Goal: Contribute content: Contribute content

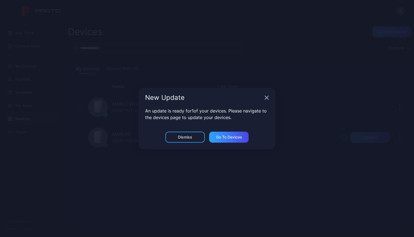
click at [189, 139] on div "Dismiss" at bounding box center [185, 137] width 39 height 11
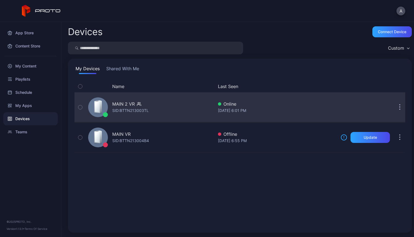
click at [161, 115] on div "MAIN 2 VR SID: BTTN213003TL" at bounding box center [150, 106] width 128 height 27
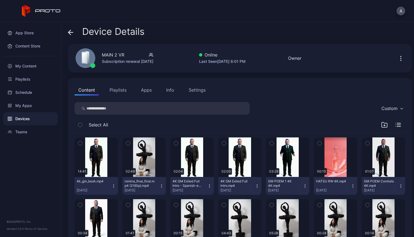
click at [32, 118] on div "Devices" at bounding box center [30, 118] width 55 height 13
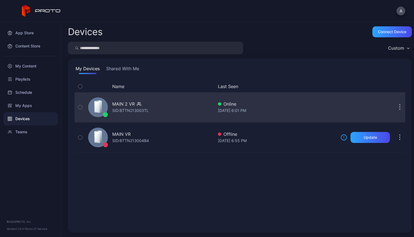
click at [133, 106] on div "MAIN 2 VR" at bounding box center [123, 104] width 22 height 7
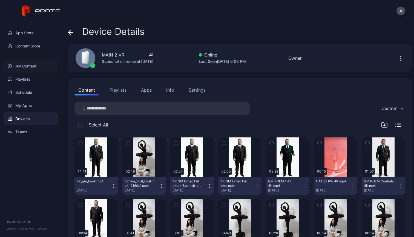
click at [36, 66] on div "My Content" at bounding box center [30, 65] width 55 height 13
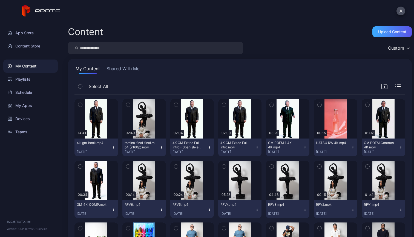
click at [401, 30] on div "Upload Content" at bounding box center [392, 31] width 39 height 11
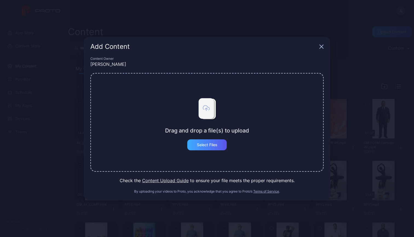
click at [209, 145] on div "Select Files" at bounding box center [207, 145] width 21 height 4
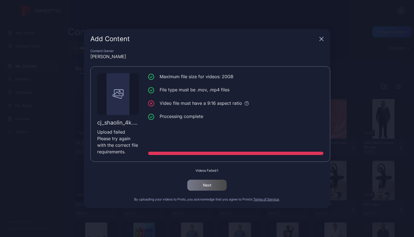
click at [322, 40] on icon "button" at bounding box center [322, 39] width 4 height 4
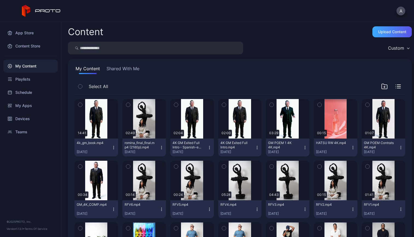
click at [386, 31] on div "Upload Content" at bounding box center [393, 32] width 28 height 4
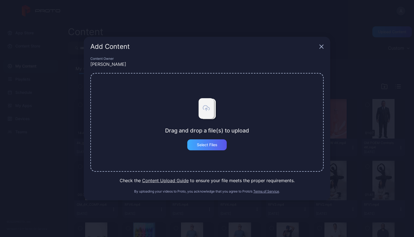
click at [214, 146] on div "Select Files" at bounding box center [207, 145] width 21 height 4
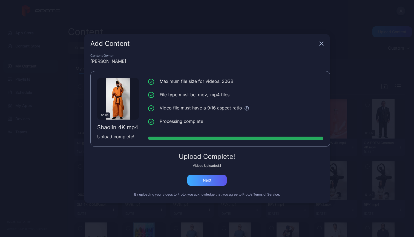
click at [209, 180] on div "Next" at bounding box center [207, 180] width 8 height 4
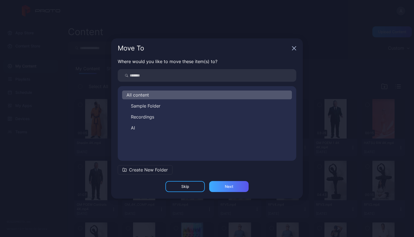
click at [234, 187] on div "Next" at bounding box center [228, 186] width 39 height 11
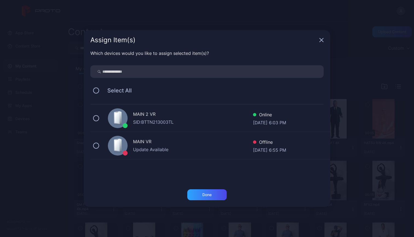
click at [205, 119] on div "SID: BTTN213003TL" at bounding box center [193, 122] width 120 height 7
click at [212, 194] on div "Done" at bounding box center [207, 194] width 39 height 11
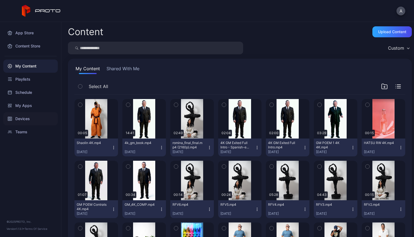
click at [17, 119] on div "Devices" at bounding box center [30, 118] width 55 height 13
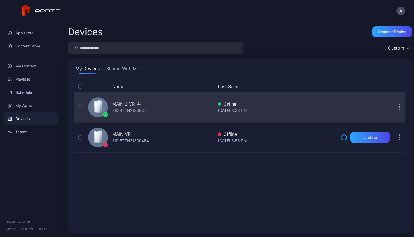
click at [132, 100] on div "MAIN 2 VR SID: BTTN213003TL" at bounding box center [150, 106] width 128 height 27
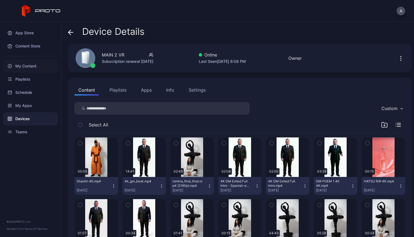
click at [30, 66] on div "My Content" at bounding box center [30, 65] width 55 height 13
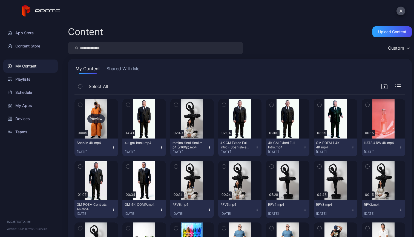
click at [98, 123] on div "Preview" at bounding box center [97, 118] width 44 height 39
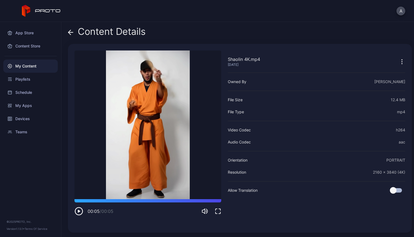
click at [79, 212] on icon "button" at bounding box center [79, 211] width 2 height 3
click at [77, 212] on icon "button" at bounding box center [79, 211] width 9 height 9
click at [79, 212] on icon "button" at bounding box center [79, 211] width 9 height 9
click at [78, 210] on icon "button" at bounding box center [79, 211] width 9 height 9
click at [70, 32] on icon at bounding box center [71, 32] width 5 height 0
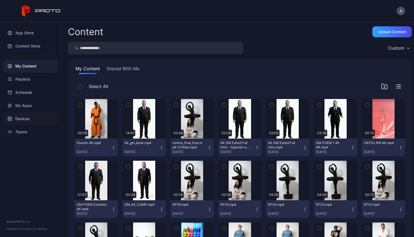
click at [21, 120] on div "Devices" at bounding box center [30, 118] width 55 height 13
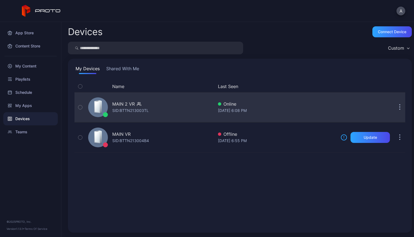
click at [160, 101] on div "MAIN 2 VR SID: BTTN213003TL" at bounding box center [150, 106] width 128 height 27
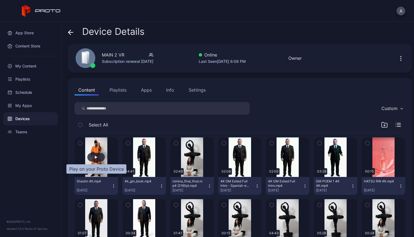
click at [96, 156] on div "button" at bounding box center [96, 156] width 3 height 3
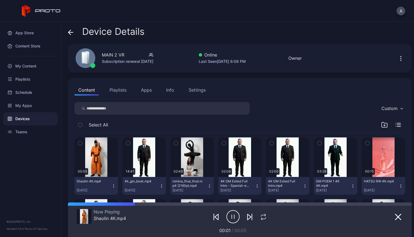
click at [231, 214] on icon "button" at bounding box center [233, 217] width 13 height 14
drag, startPoint x: 135, startPoint y: 205, endPoint x: 76, endPoint y: 203, distance: 59.0
click at [76, 203] on div at bounding box center [240, 203] width 344 height 3
